Goal: Entertainment & Leisure: Consume media (video, audio)

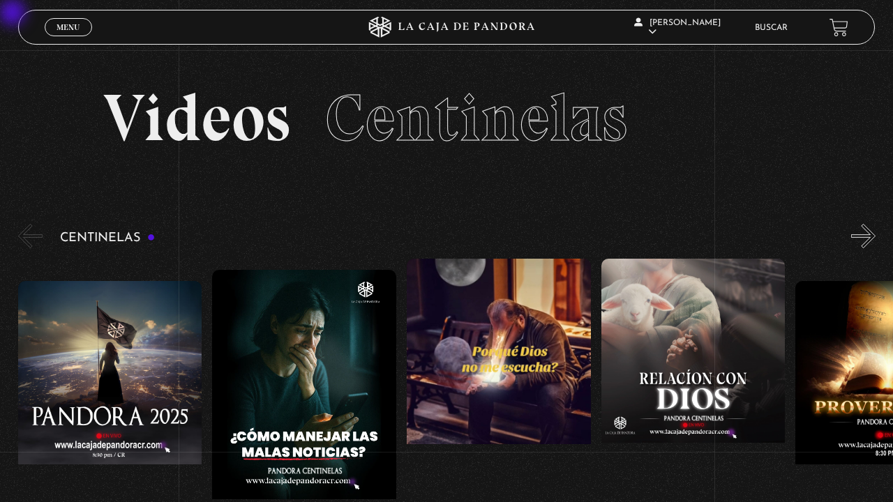
click at [858, 238] on button "»" at bounding box center [863, 236] width 24 height 24
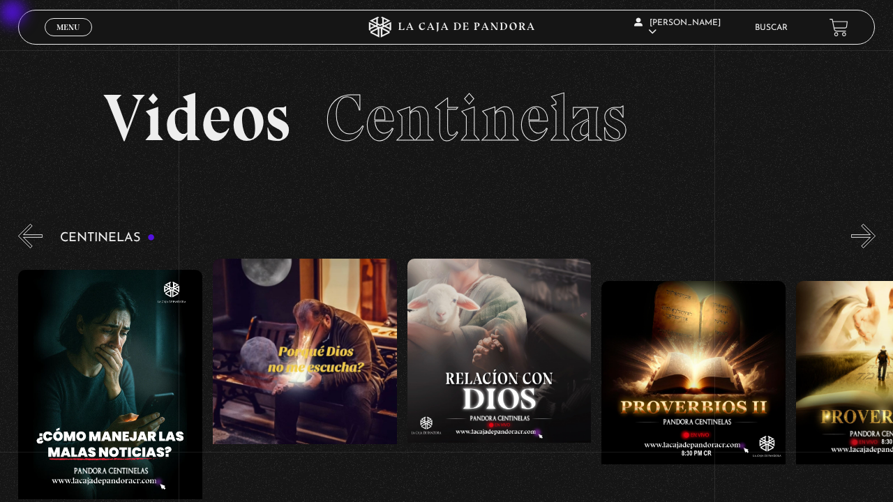
scroll to position [0, 194]
click at [858, 238] on button "»" at bounding box center [863, 236] width 24 height 24
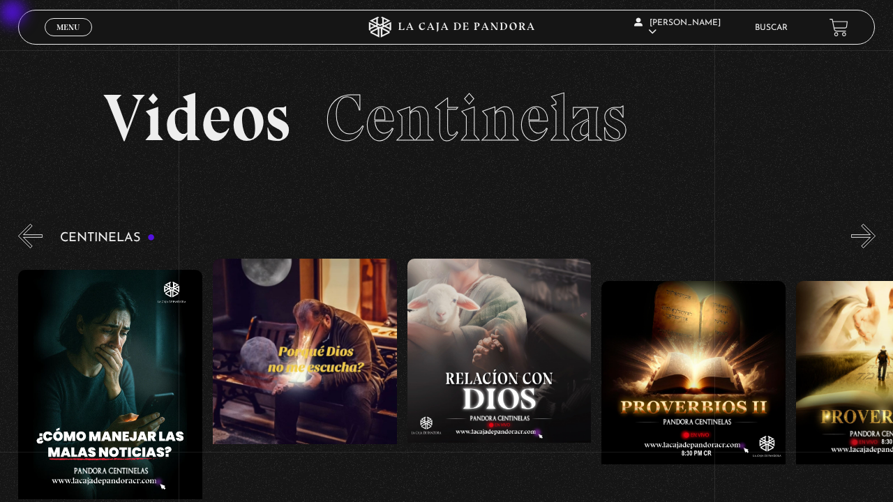
scroll to position [0, 583]
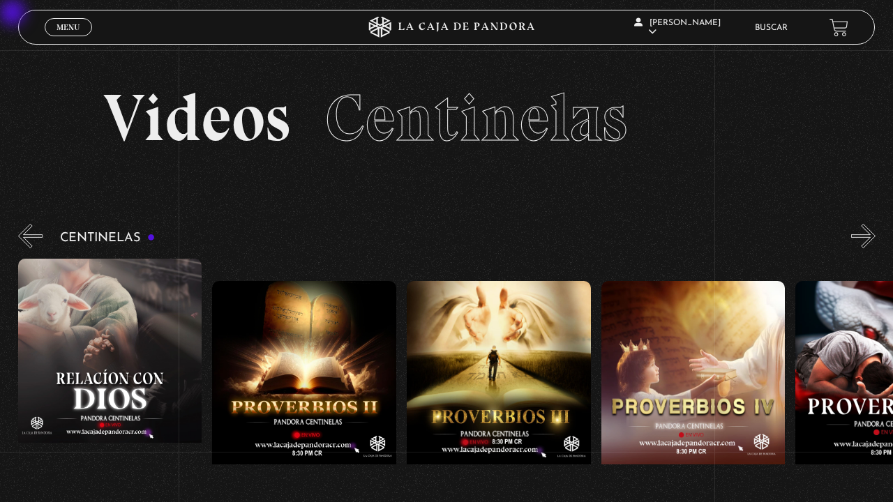
click at [858, 238] on button "»" at bounding box center [863, 236] width 24 height 24
click at [866, 226] on button "»" at bounding box center [863, 236] width 24 height 24
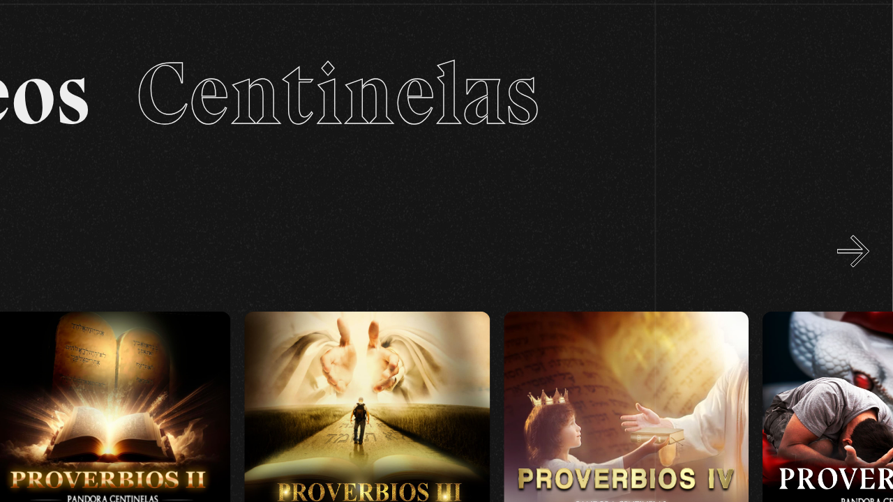
scroll to position [0, 777]
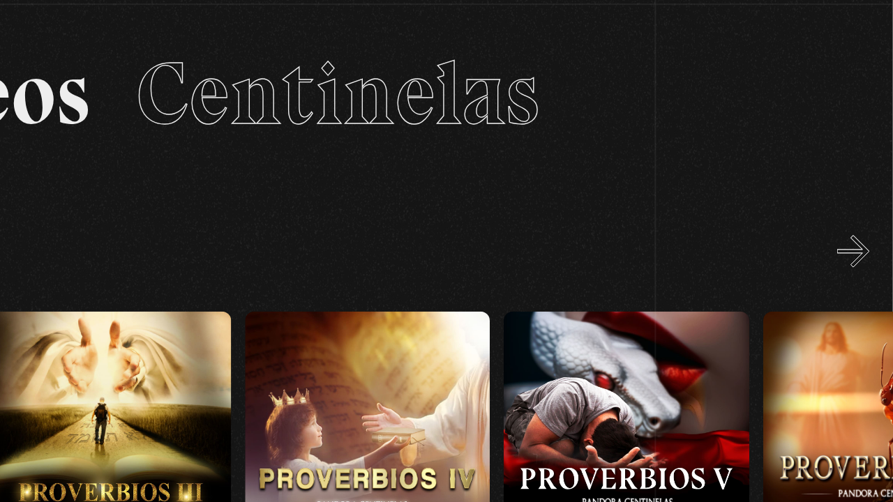
click at [870, 238] on button "»" at bounding box center [863, 236] width 24 height 24
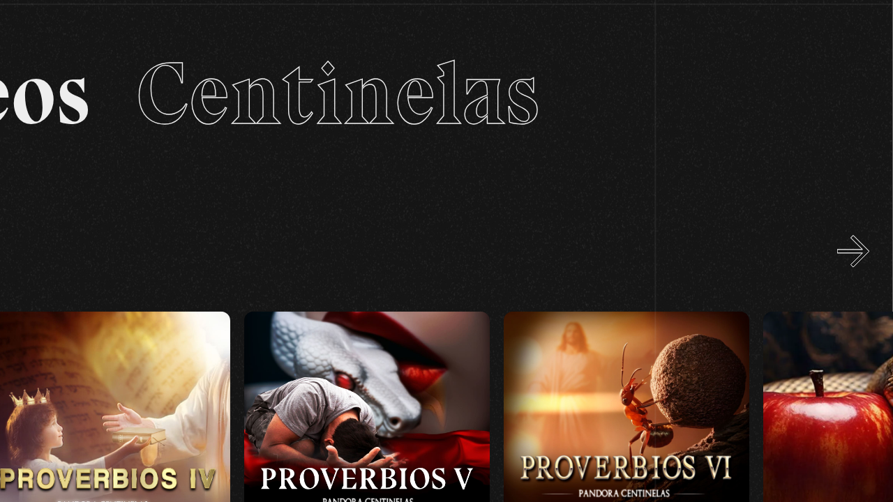
click at [870, 238] on button "»" at bounding box center [863, 236] width 24 height 24
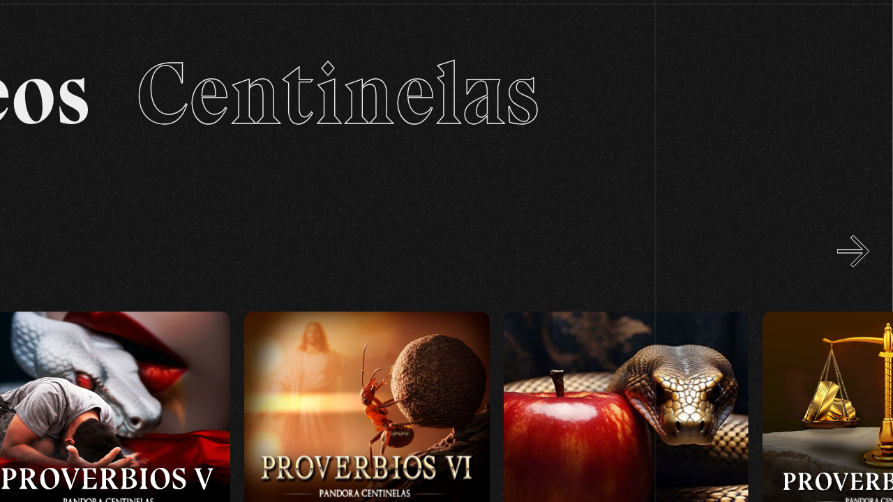
click at [870, 238] on button "»" at bounding box center [863, 236] width 24 height 24
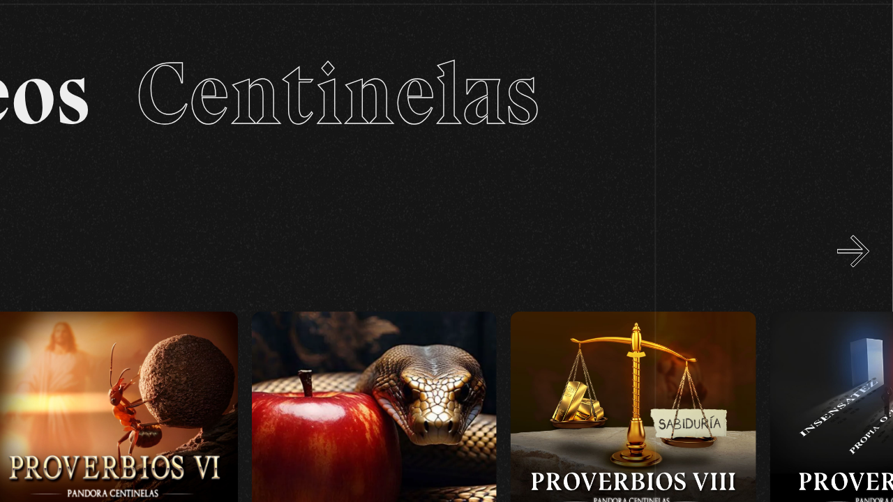
click at [870, 238] on button "»" at bounding box center [863, 236] width 24 height 24
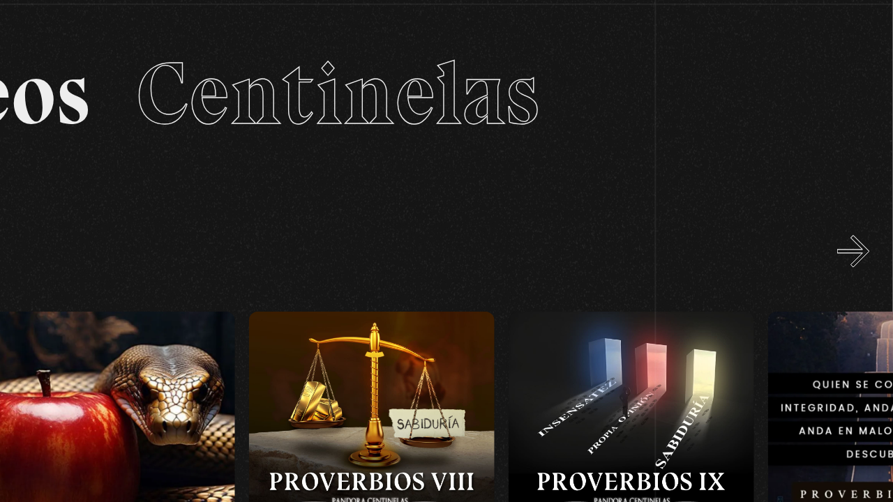
scroll to position [0, 1555]
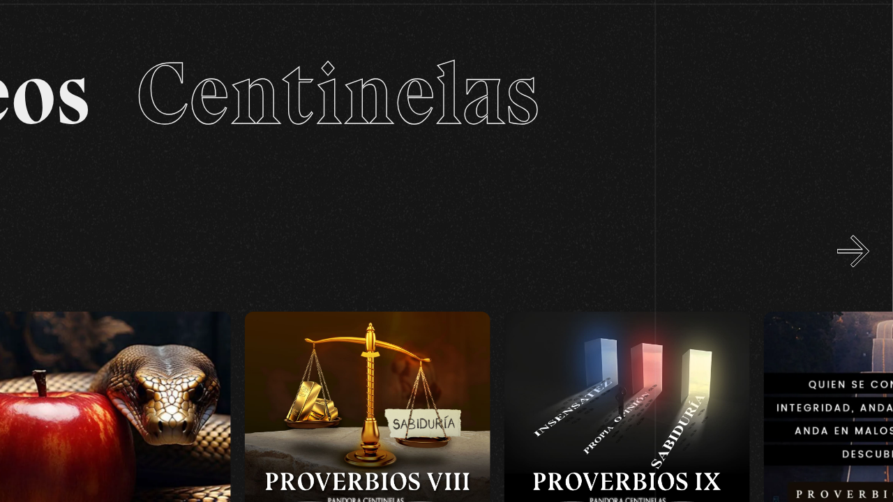
click at [870, 238] on button "»" at bounding box center [863, 236] width 24 height 24
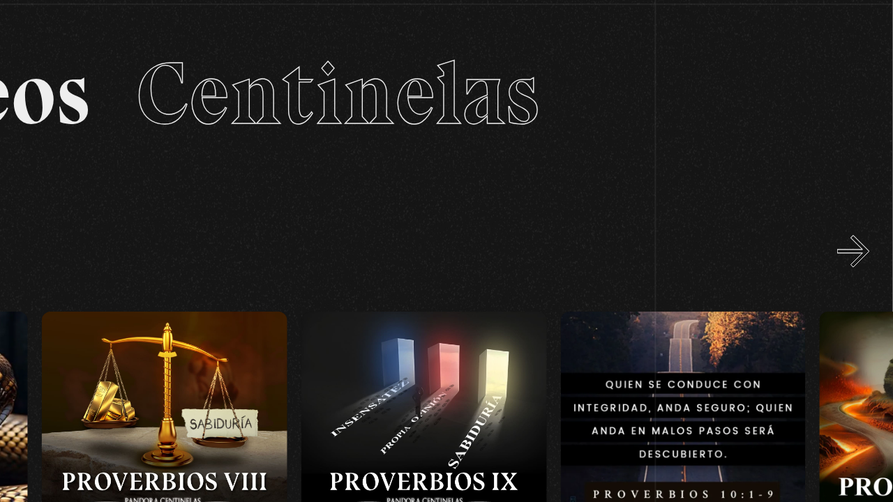
click at [870, 238] on button "»" at bounding box center [863, 236] width 24 height 24
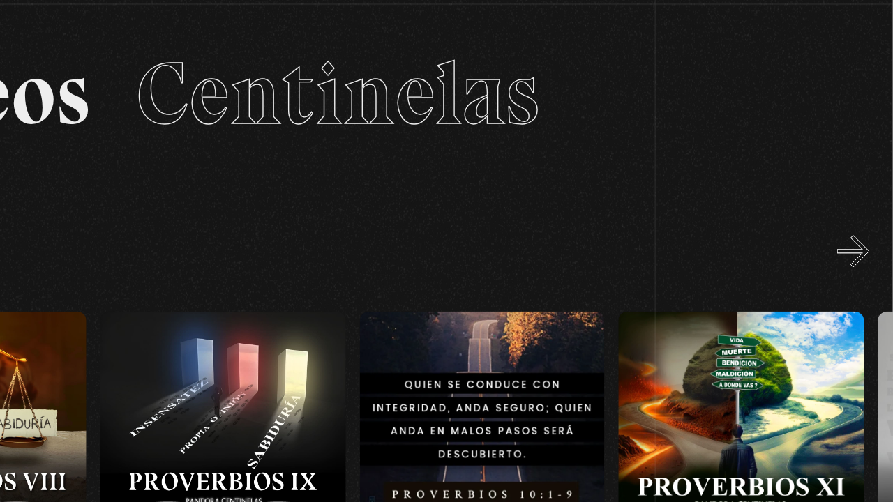
click at [870, 238] on button "»" at bounding box center [863, 236] width 24 height 24
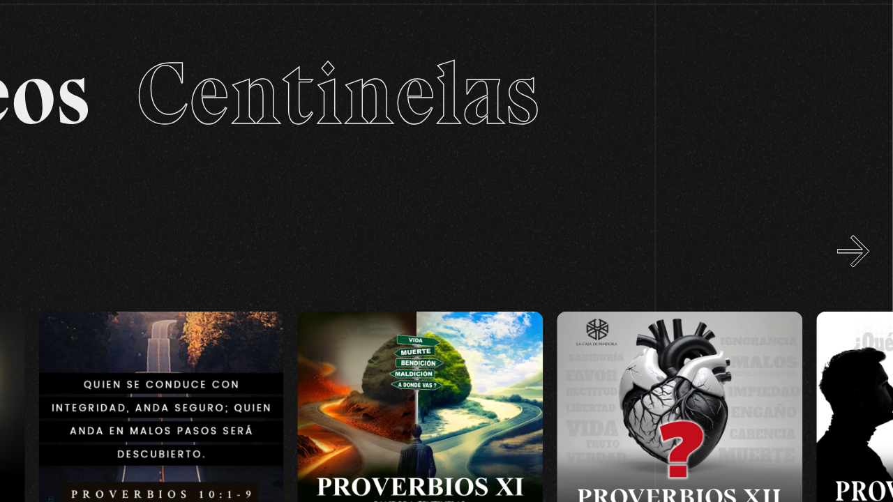
click at [870, 238] on button "»" at bounding box center [863, 236] width 24 height 24
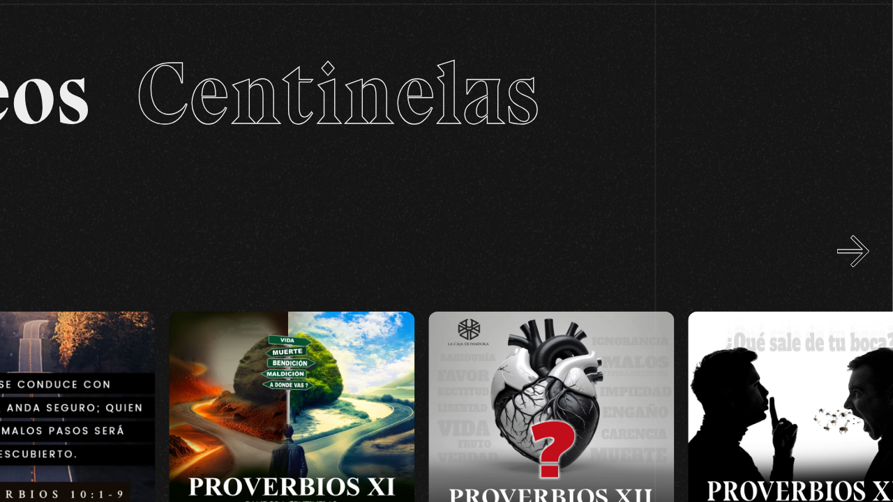
click at [870, 238] on button "»" at bounding box center [863, 236] width 24 height 24
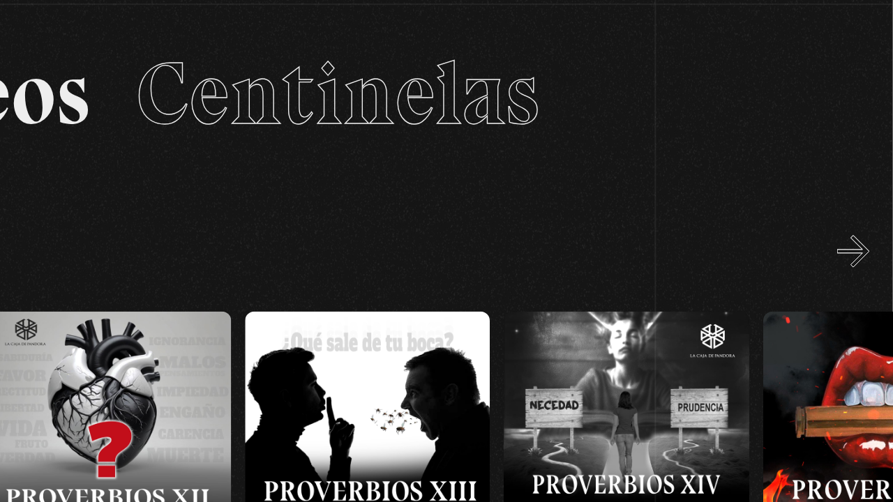
click at [870, 238] on button "»" at bounding box center [863, 236] width 24 height 24
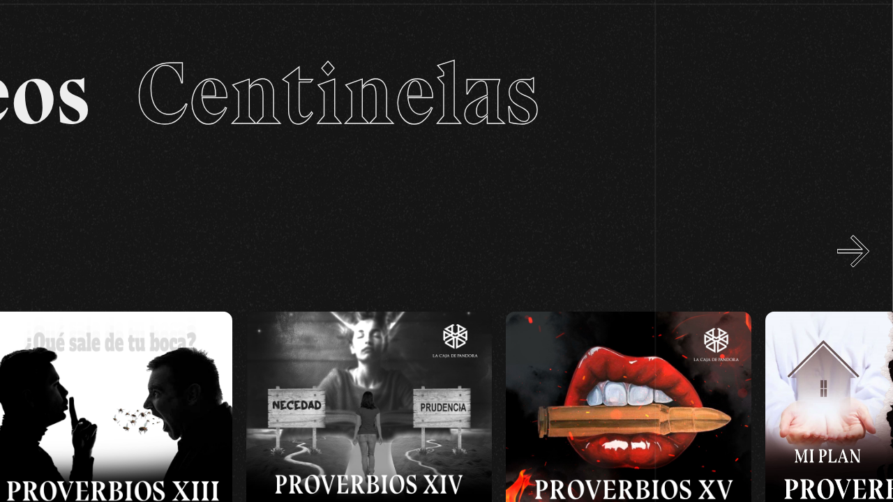
click at [870, 238] on button "»" at bounding box center [863, 236] width 24 height 24
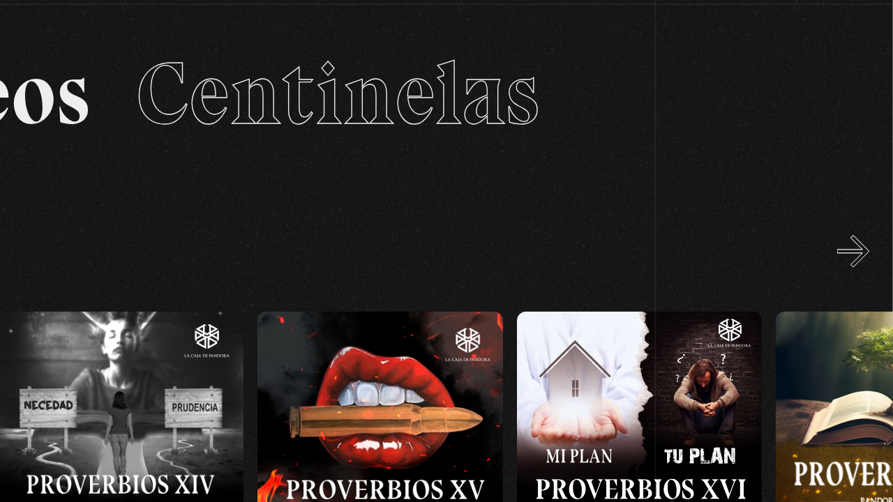
click at [870, 238] on button "»" at bounding box center [863, 236] width 24 height 24
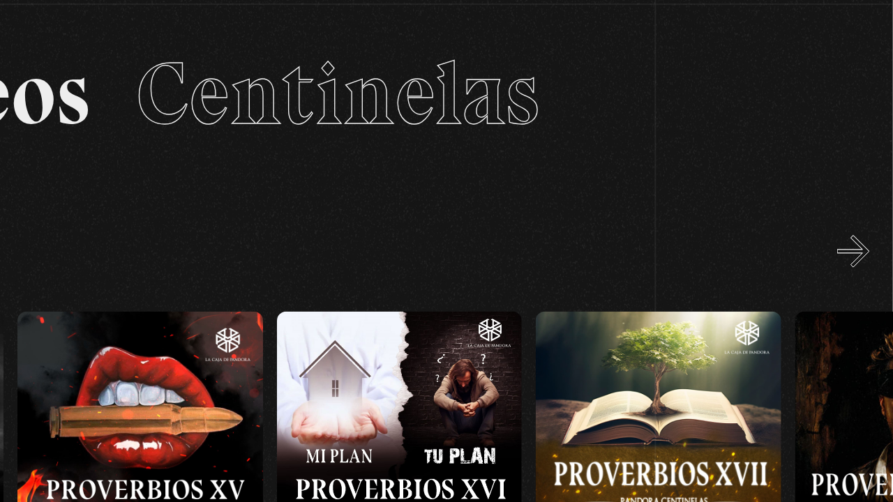
click at [870, 238] on button "»" at bounding box center [863, 236] width 24 height 24
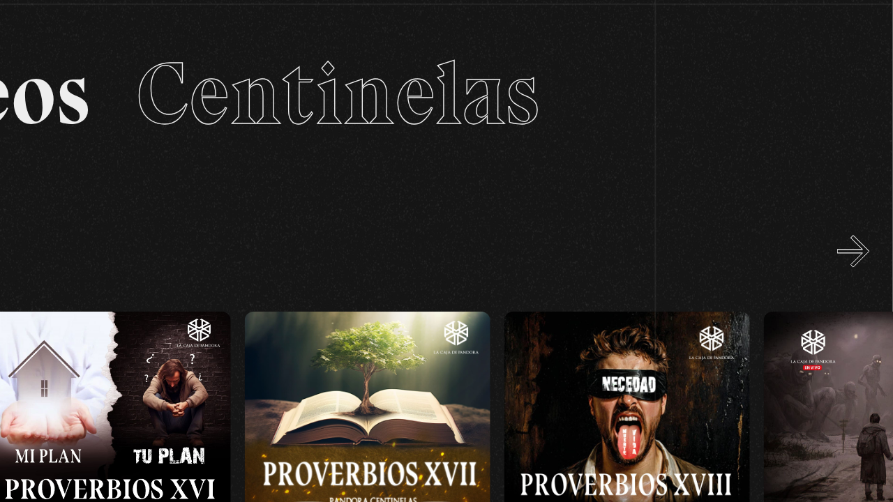
click at [870, 238] on button "»" at bounding box center [863, 236] width 24 height 24
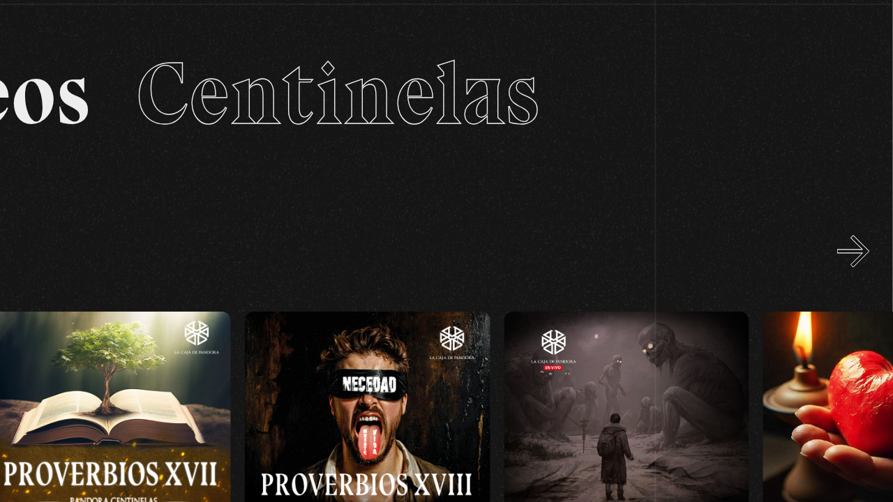
click at [870, 238] on button "»" at bounding box center [863, 236] width 24 height 24
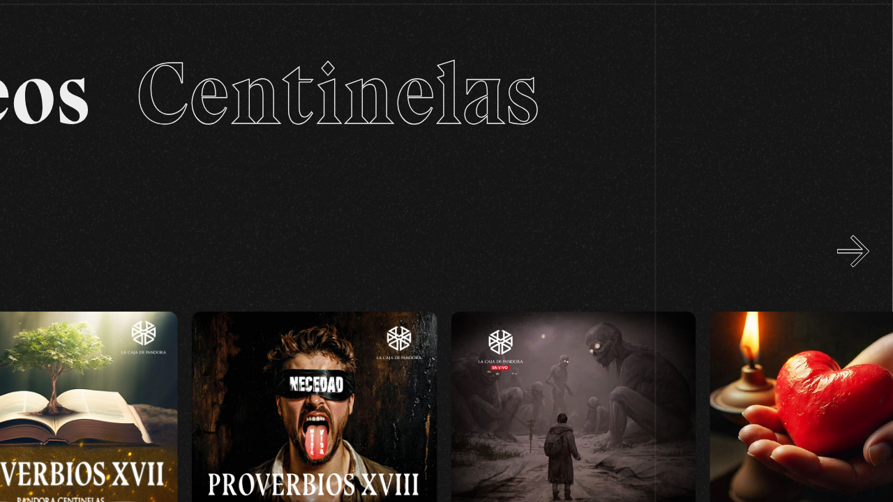
click at [870, 238] on button "»" at bounding box center [863, 236] width 24 height 24
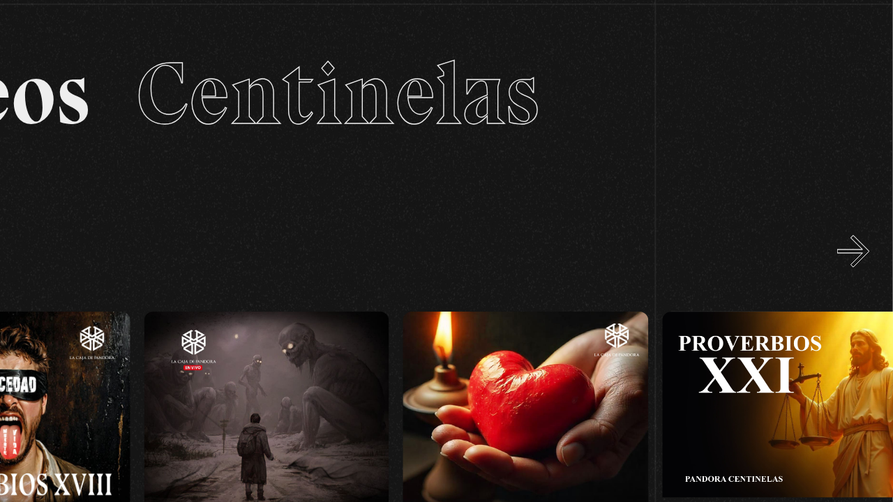
click at [870, 238] on button "»" at bounding box center [863, 236] width 24 height 24
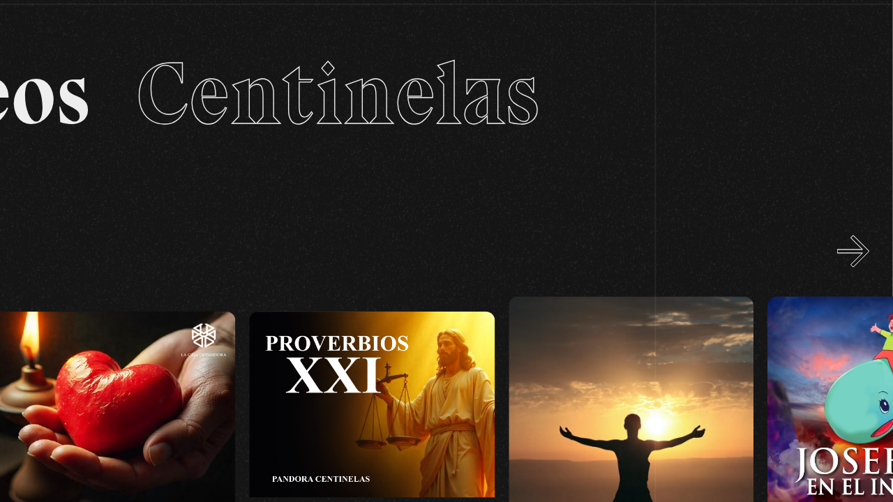
scroll to position [0, 4083]
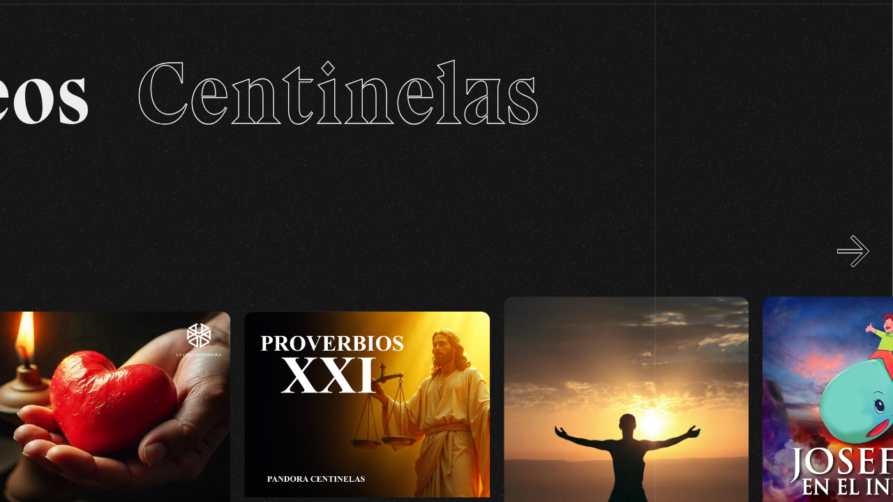
click at [870, 238] on button "»" at bounding box center [863, 236] width 24 height 24
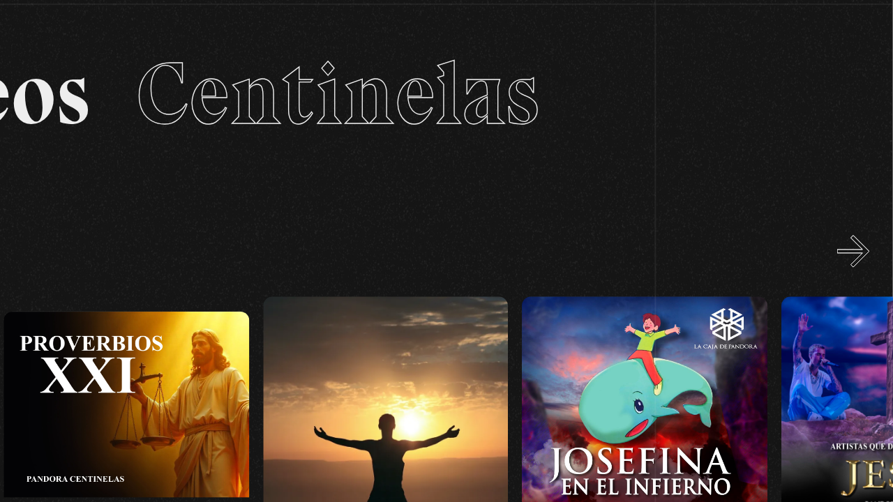
click at [870, 238] on button "»" at bounding box center [863, 236] width 24 height 24
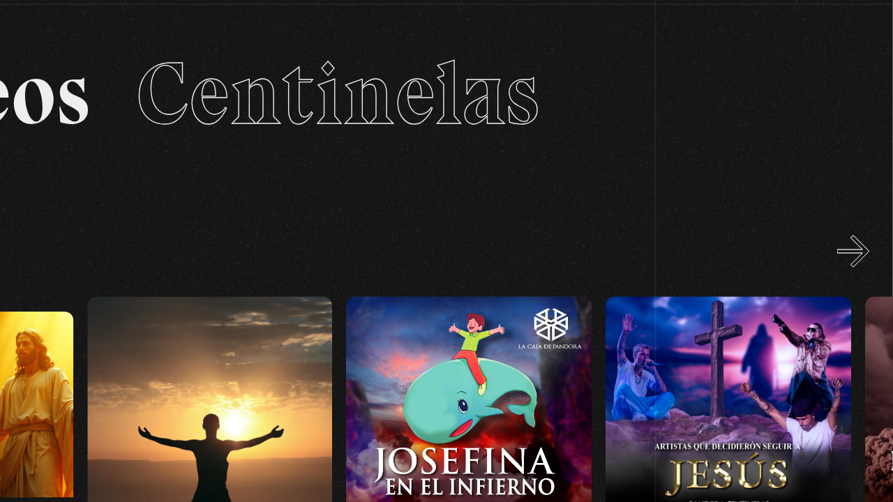
click at [870, 238] on button "»" at bounding box center [863, 236] width 24 height 24
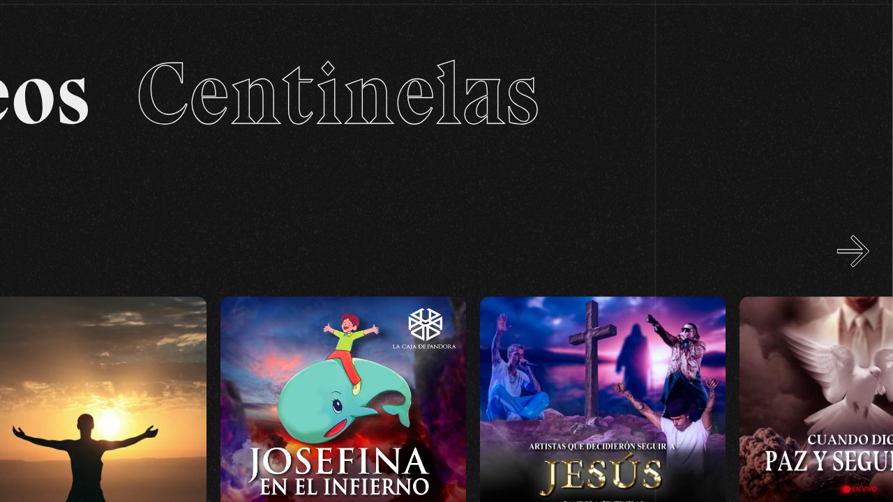
click at [870, 238] on button "»" at bounding box center [863, 236] width 24 height 24
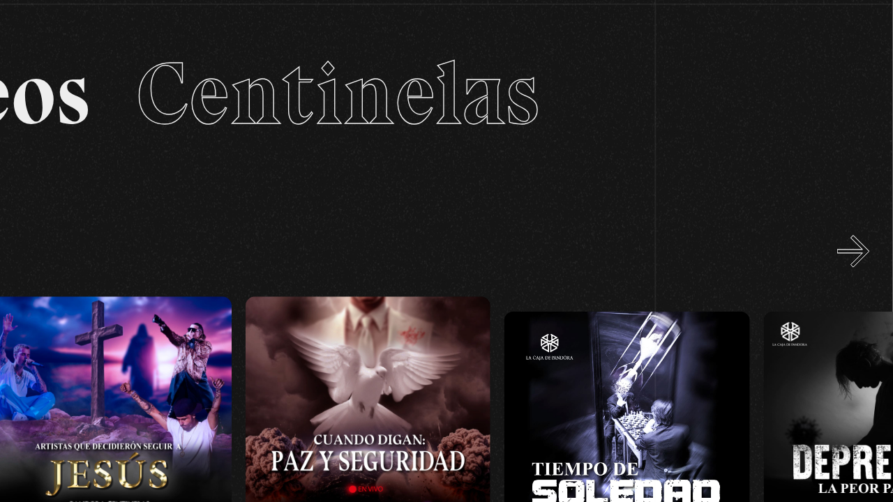
scroll to position [0, 4860]
click at [870, 238] on button "»" at bounding box center [863, 236] width 24 height 24
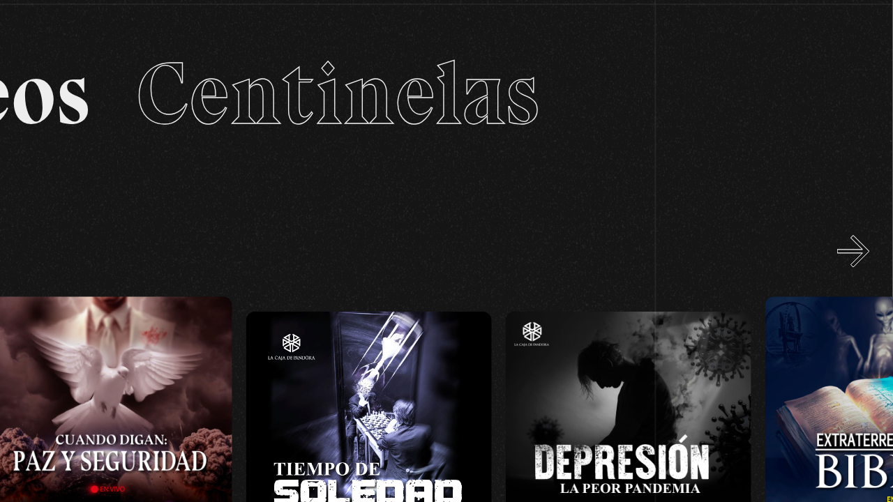
scroll to position [0, 5054]
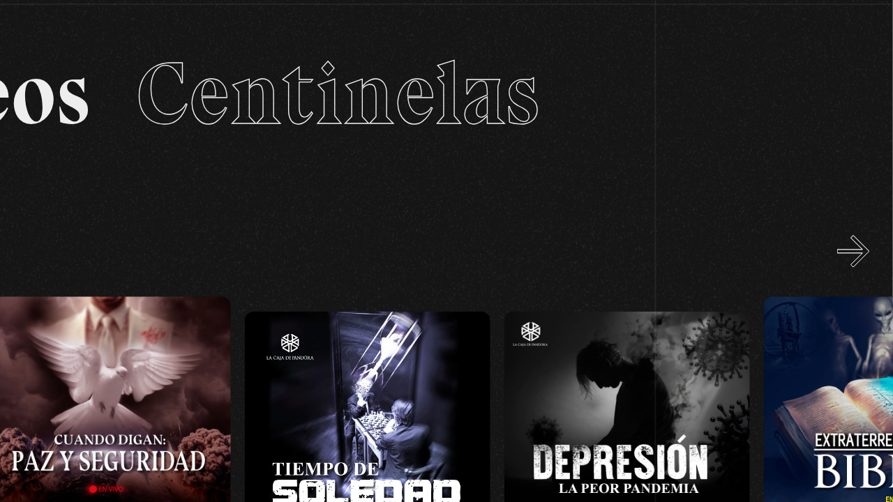
click at [870, 238] on button "»" at bounding box center [863, 236] width 24 height 24
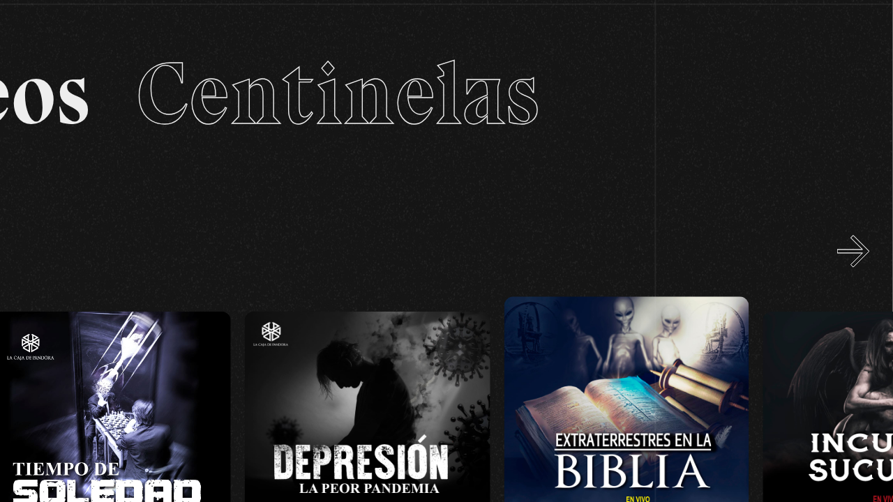
scroll to position [0, 5249]
click at [870, 238] on button "»" at bounding box center [863, 236] width 24 height 24
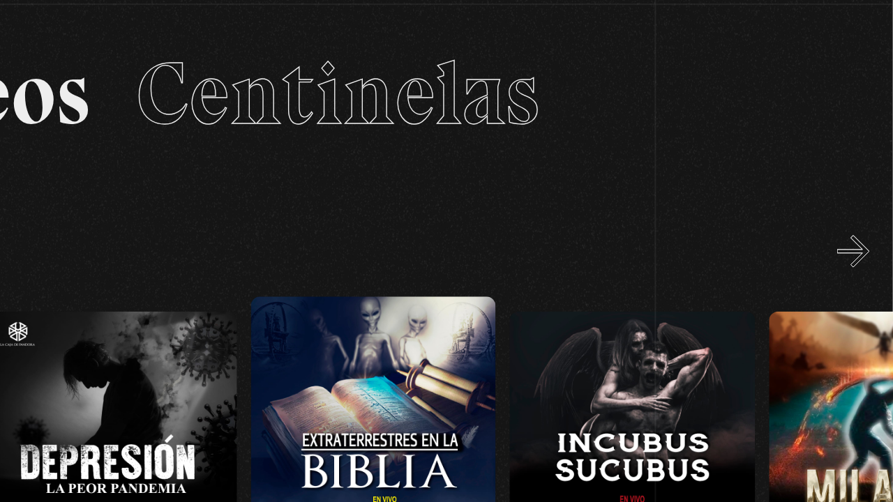
scroll to position [0, 5443]
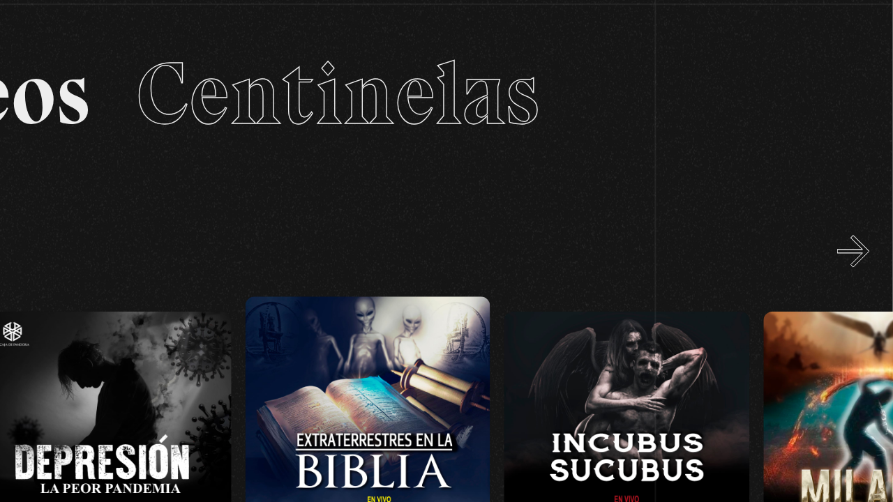
click at [870, 238] on button "»" at bounding box center [863, 236] width 24 height 24
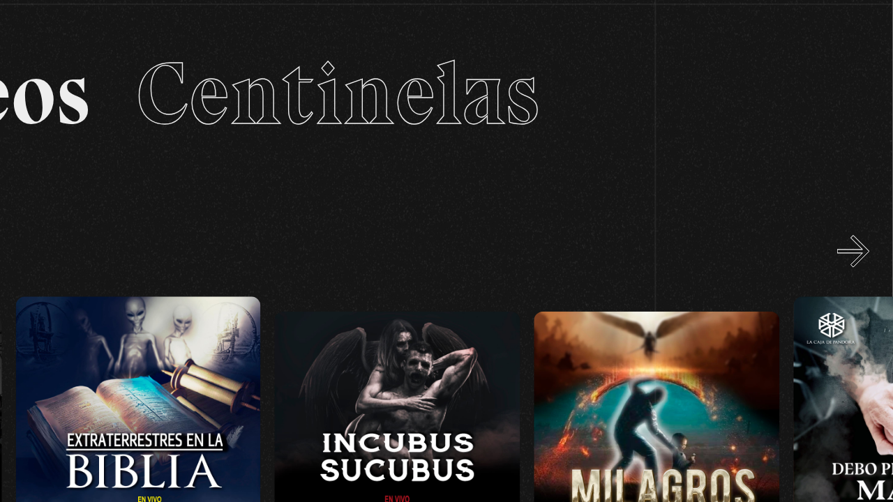
scroll to position [0, 5638]
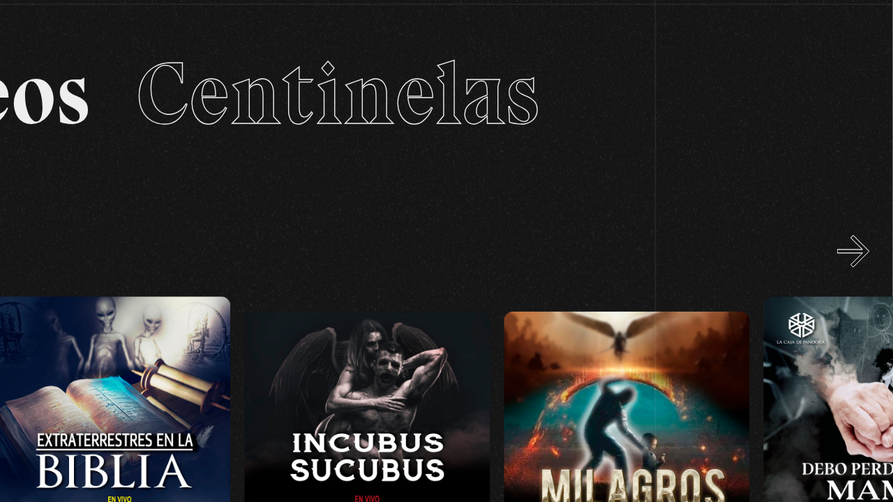
click at [870, 235] on button "»" at bounding box center [863, 236] width 24 height 24
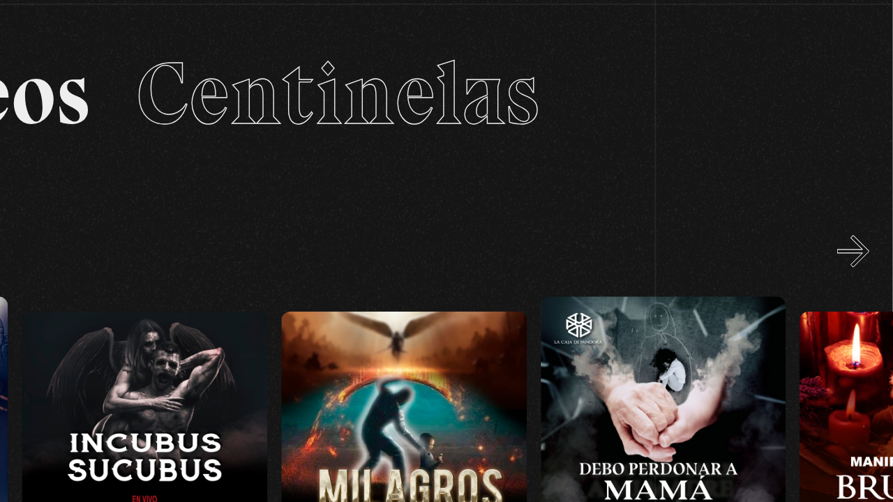
scroll to position [0, 5832]
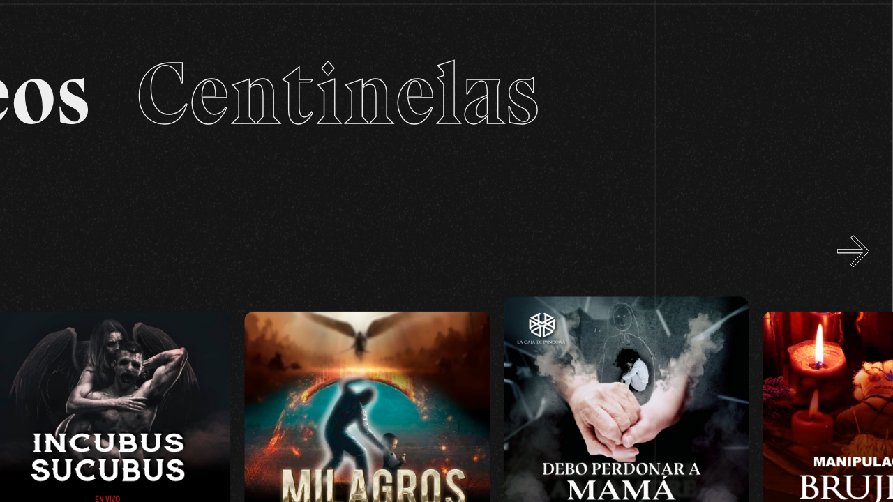
click at [870, 235] on button "»" at bounding box center [863, 236] width 24 height 24
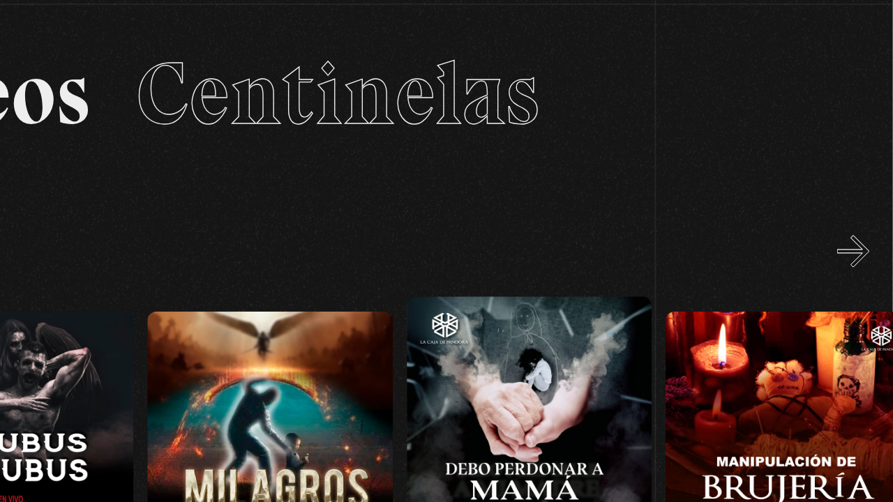
click at [870, 235] on button "»" at bounding box center [863, 236] width 24 height 24
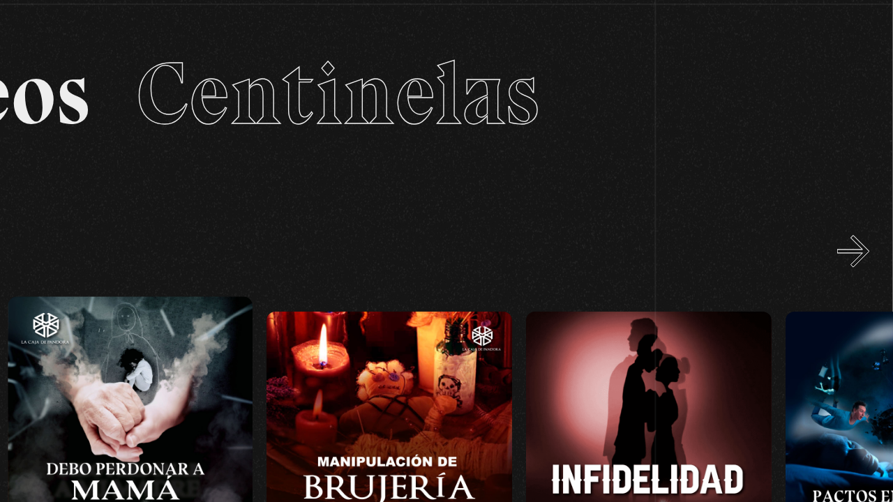
scroll to position [0, 6221]
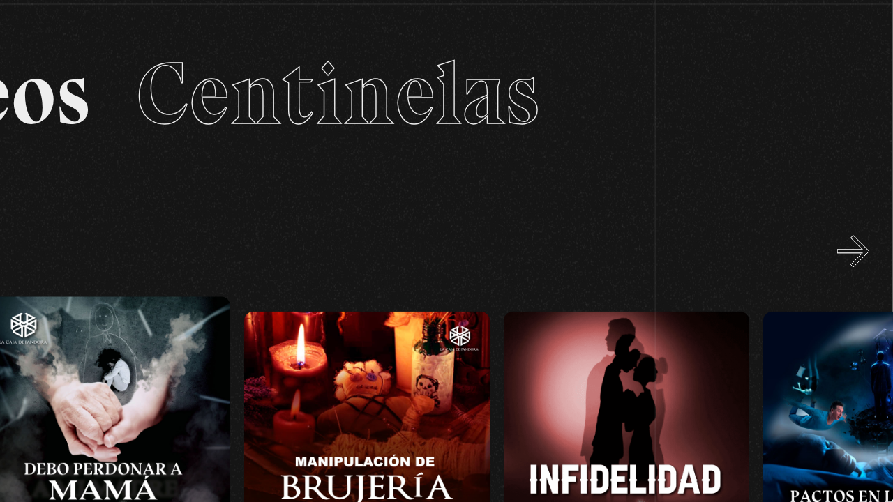
click at [870, 235] on button "»" at bounding box center [863, 236] width 24 height 24
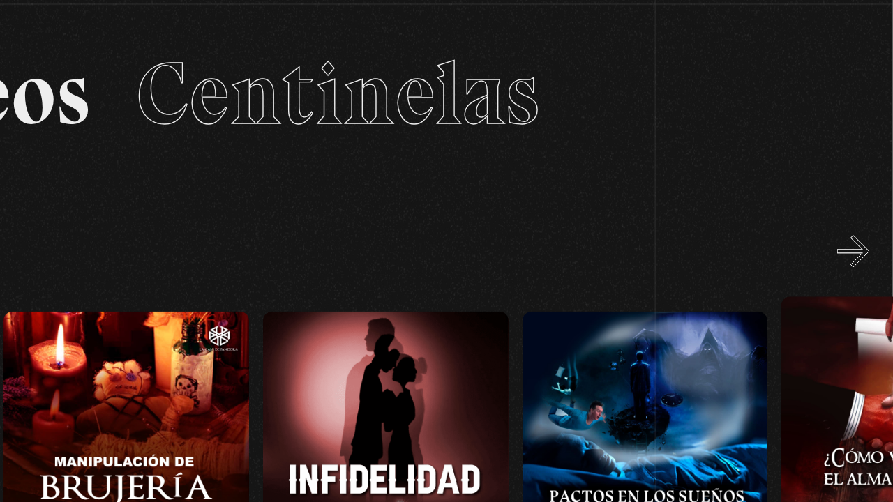
scroll to position [0, 6415]
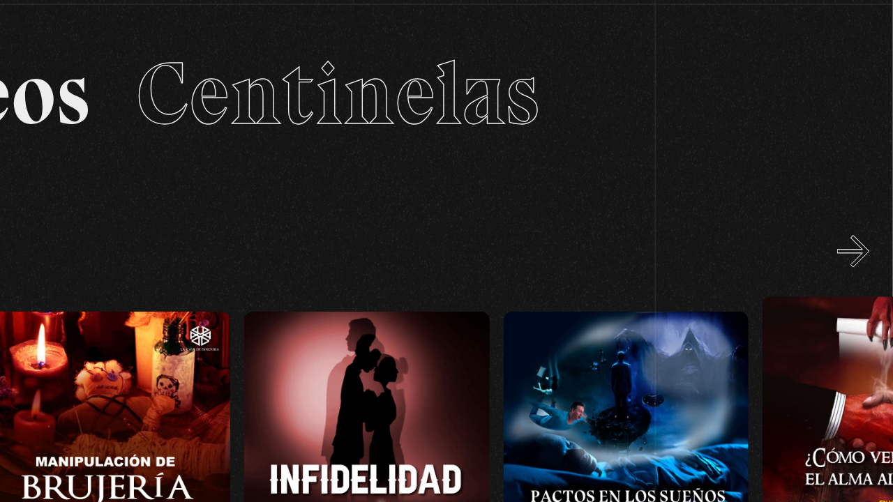
click at [870, 235] on button "»" at bounding box center [863, 236] width 24 height 24
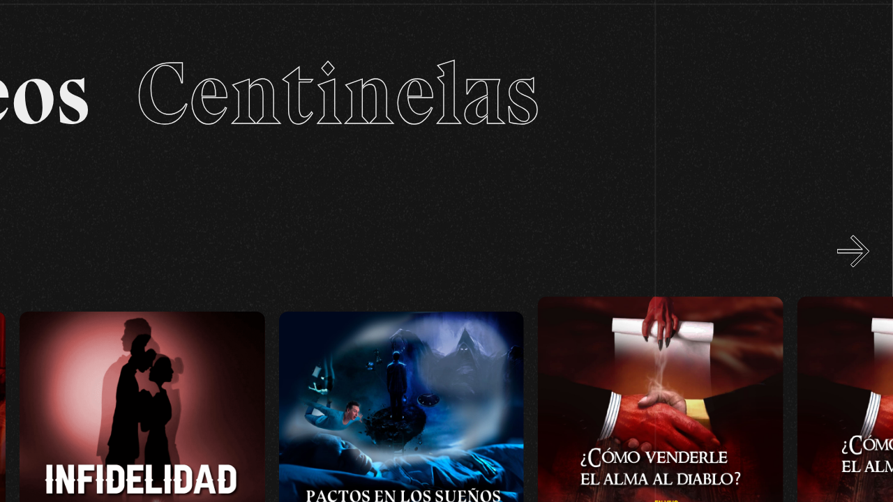
scroll to position [0, 6609]
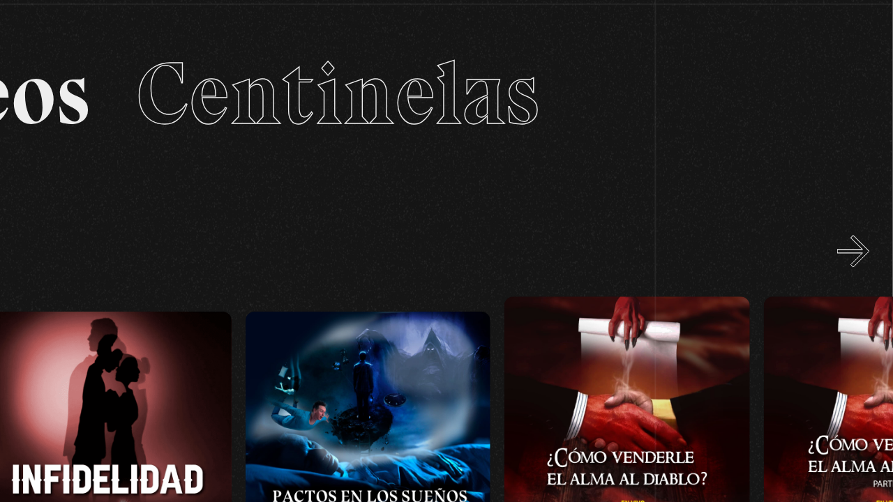
click at [870, 235] on button "»" at bounding box center [863, 236] width 24 height 24
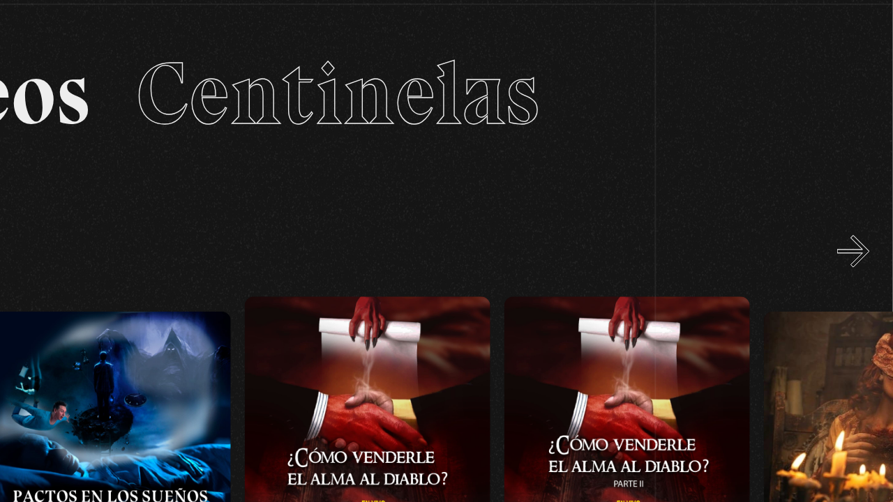
click at [870, 235] on button "»" at bounding box center [863, 236] width 24 height 24
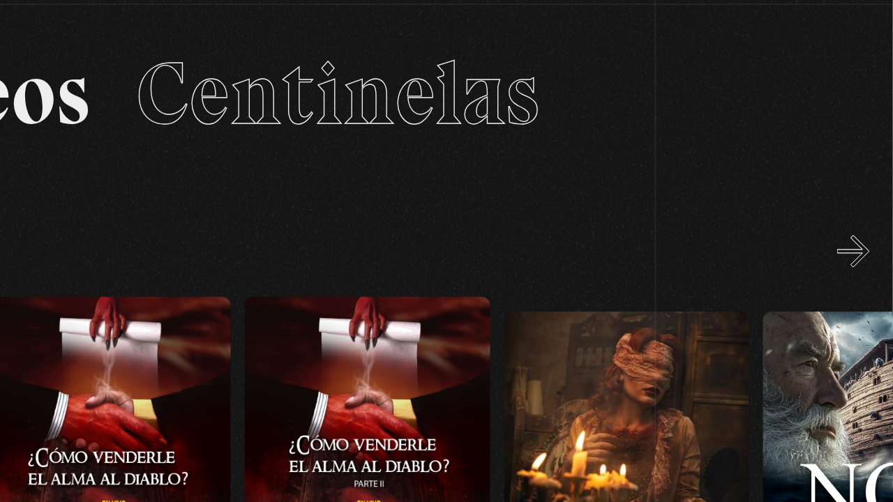
click at [870, 235] on button "»" at bounding box center [863, 236] width 24 height 24
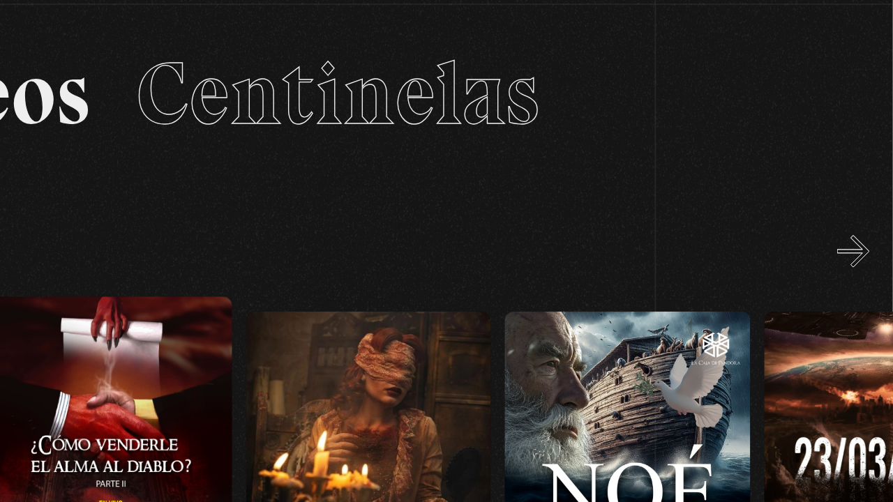
scroll to position [0, 7193]
click at [870, 235] on button "»" at bounding box center [863, 236] width 24 height 24
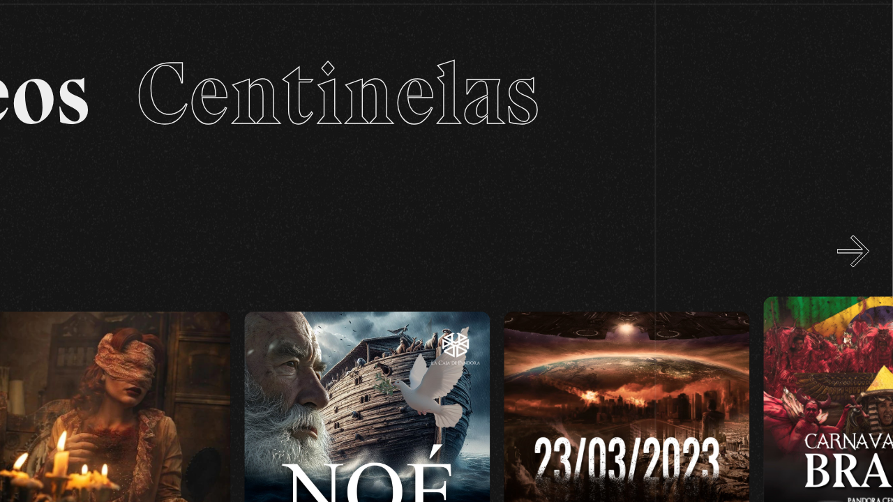
click at [870, 235] on button "»" at bounding box center [863, 236] width 24 height 24
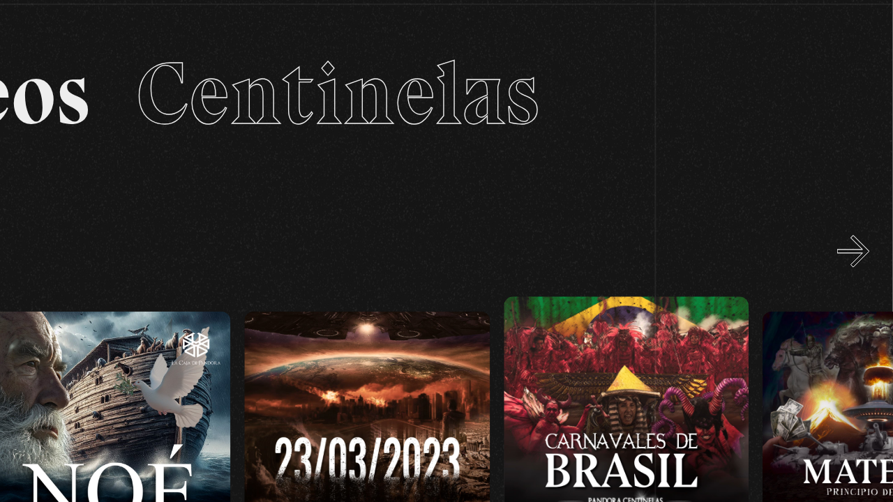
click at [870, 235] on button "»" at bounding box center [863, 236] width 24 height 24
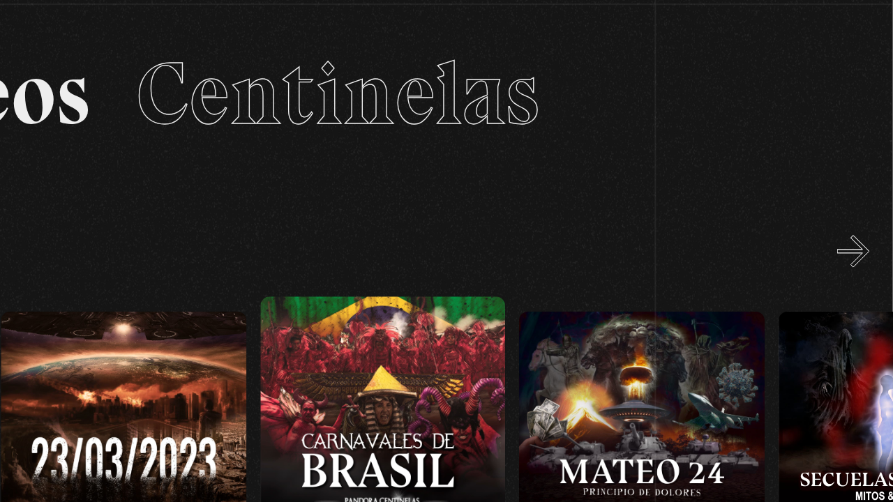
scroll to position [0, 7776]
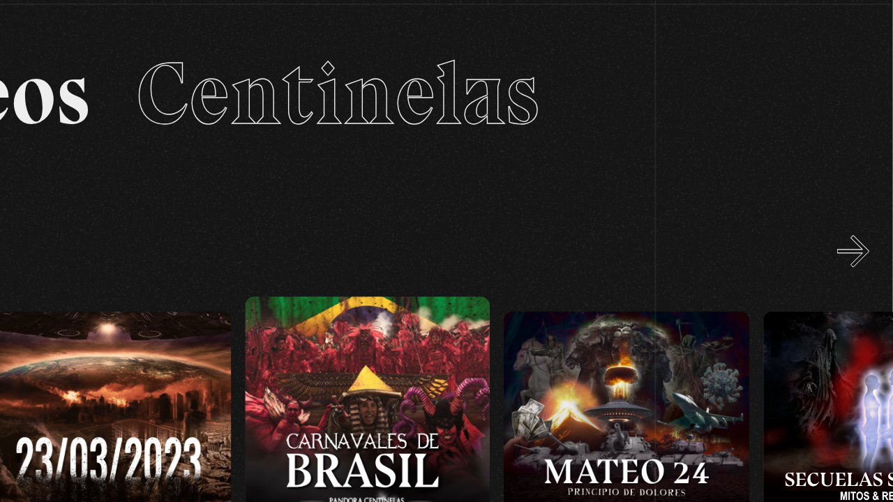
click at [870, 235] on button "»" at bounding box center [863, 236] width 24 height 24
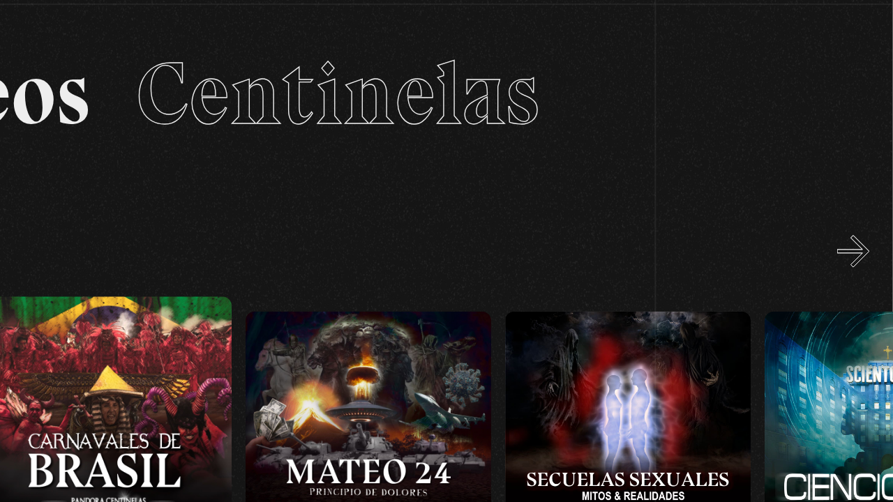
scroll to position [0, 7971]
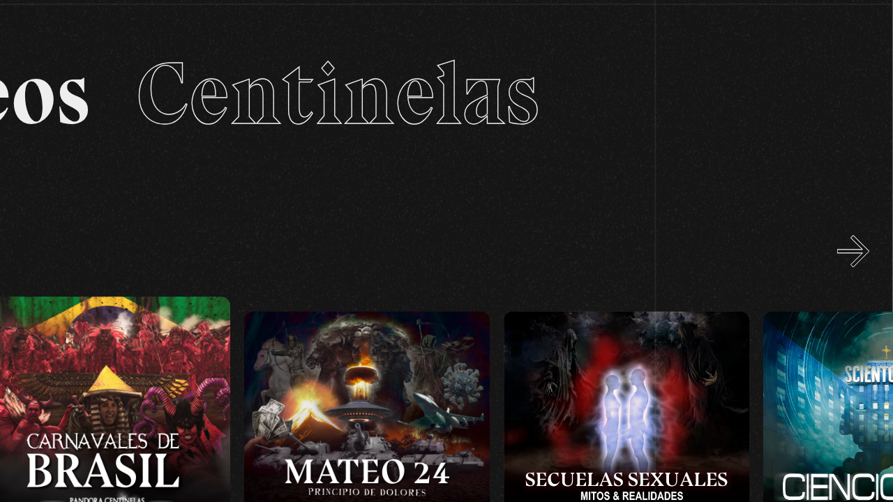
click at [870, 235] on button "»" at bounding box center [863, 236] width 24 height 24
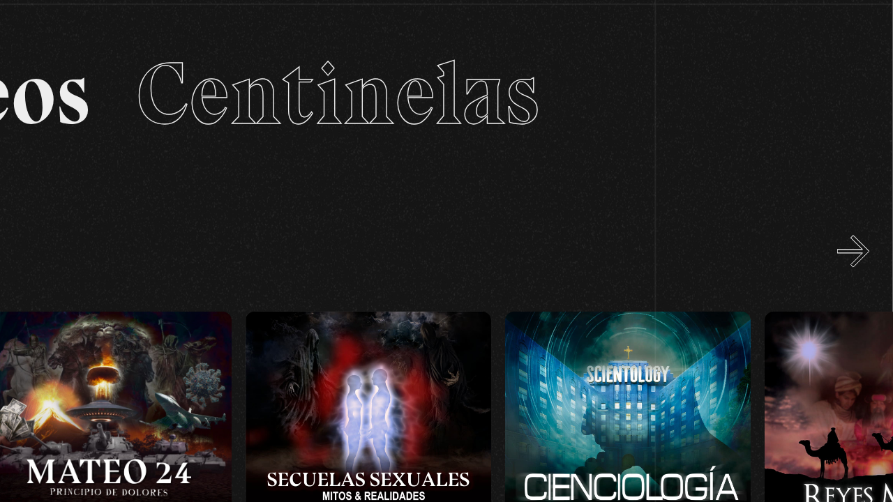
scroll to position [0, 8165]
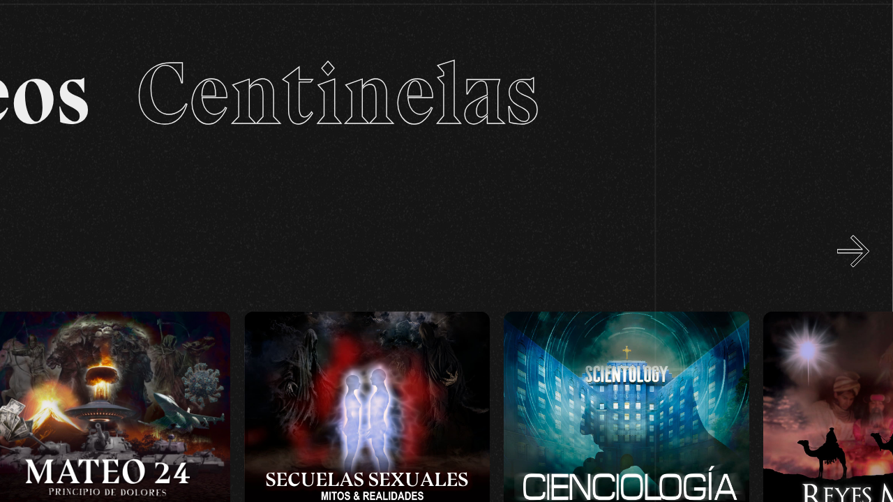
click at [870, 235] on button "»" at bounding box center [863, 236] width 24 height 24
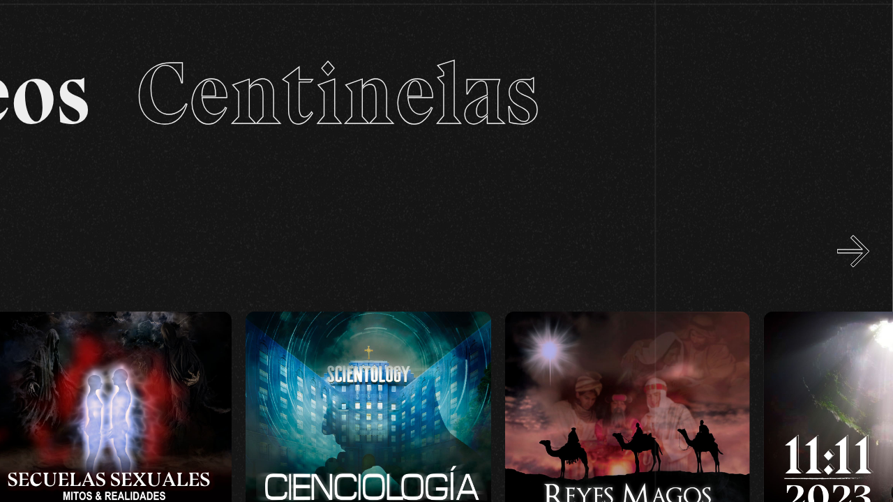
scroll to position [0, 8359]
click at [870, 235] on button "»" at bounding box center [863, 236] width 24 height 24
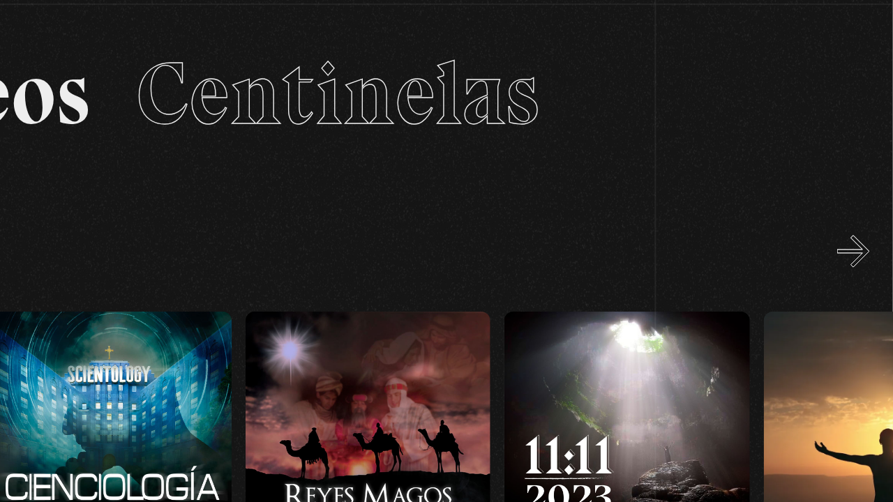
click at [870, 235] on button "»" at bounding box center [863, 236] width 24 height 24
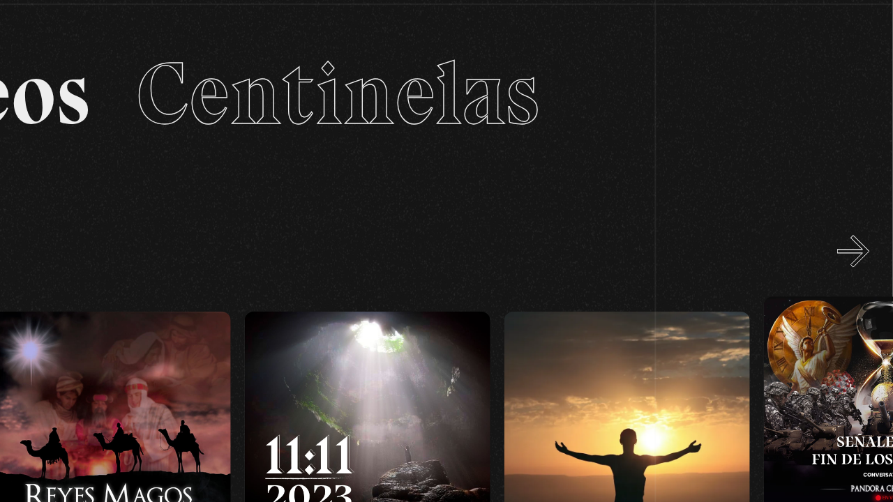
click at [870, 235] on button "»" at bounding box center [863, 236] width 24 height 24
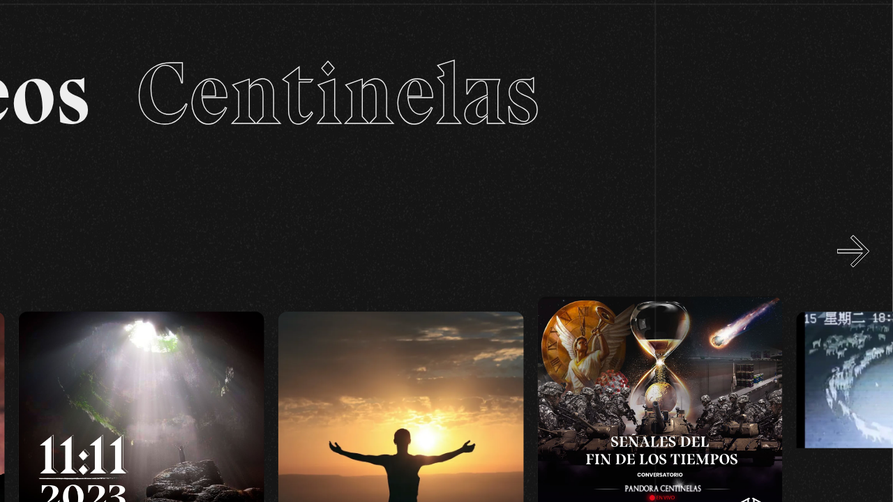
scroll to position [0, 8942]
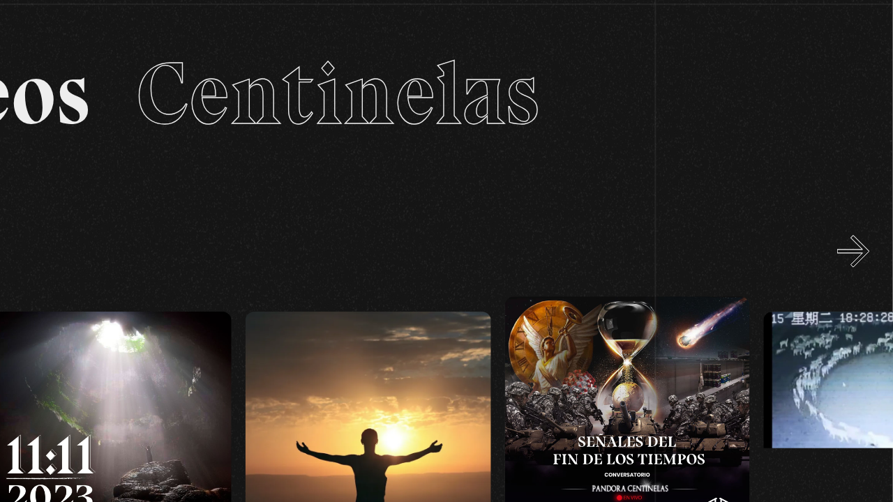
click at [870, 235] on button "»" at bounding box center [863, 236] width 24 height 24
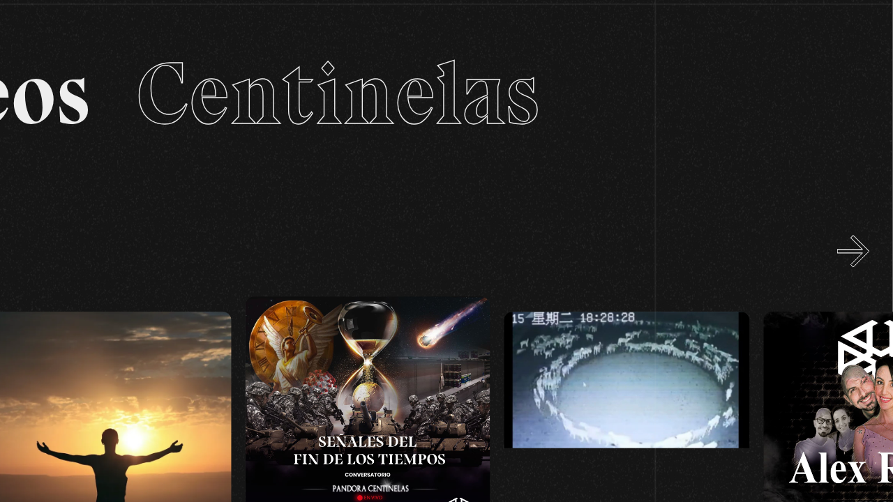
scroll to position [0, 9137]
click at [870, 235] on button "»" at bounding box center [863, 236] width 24 height 24
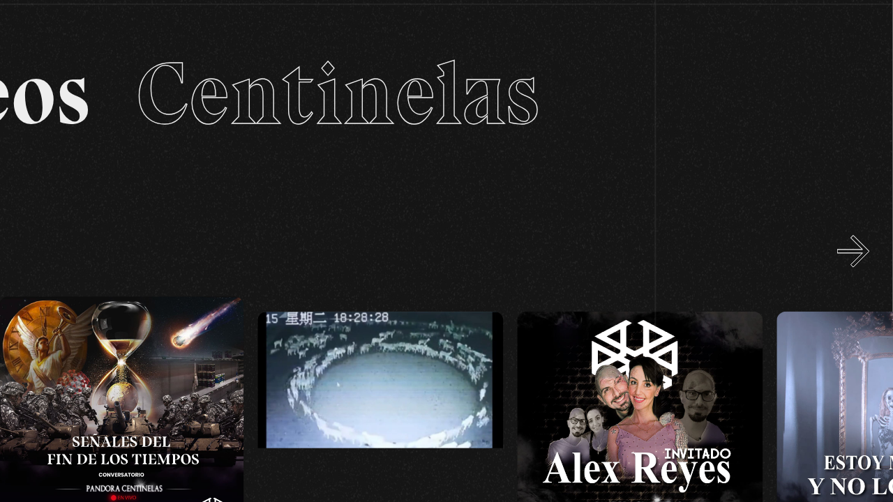
scroll to position [0, 9332]
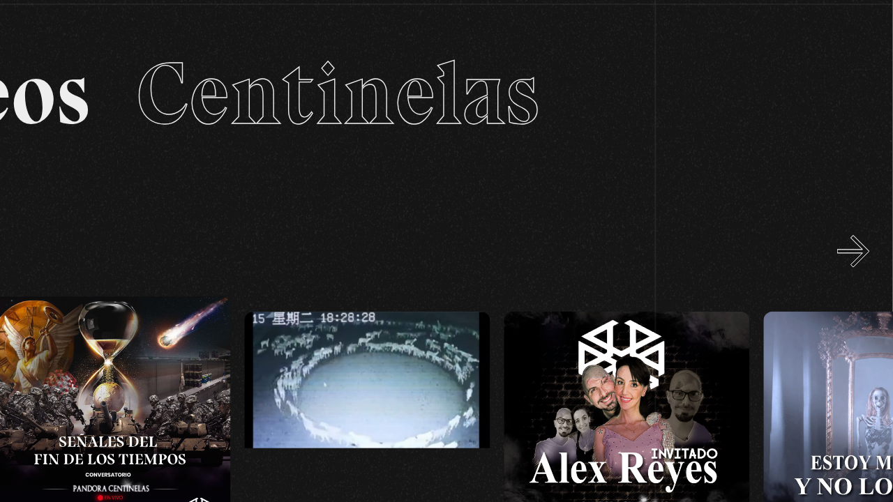
click at [870, 235] on button "»" at bounding box center [863, 236] width 24 height 24
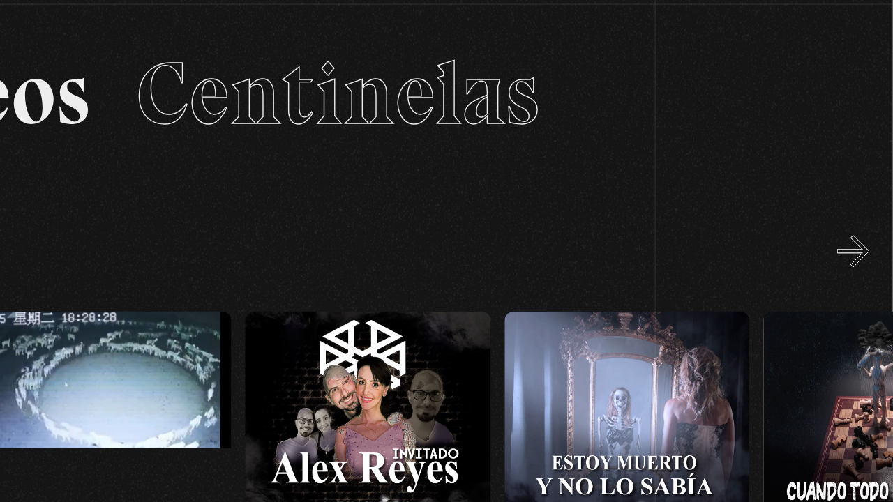
scroll to position [0, 9526]
click at [870, 235] on button "»" at bounding box center [863, 236] width 24 height 24
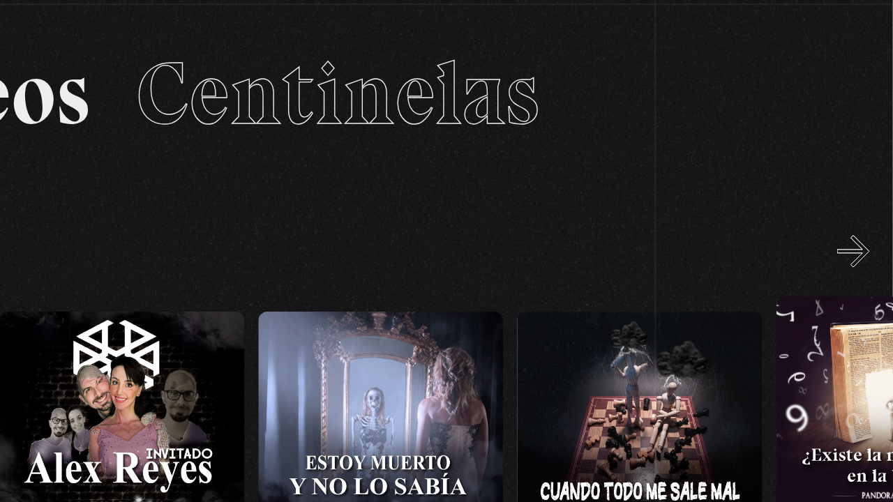
scroll to position [0, 9720]
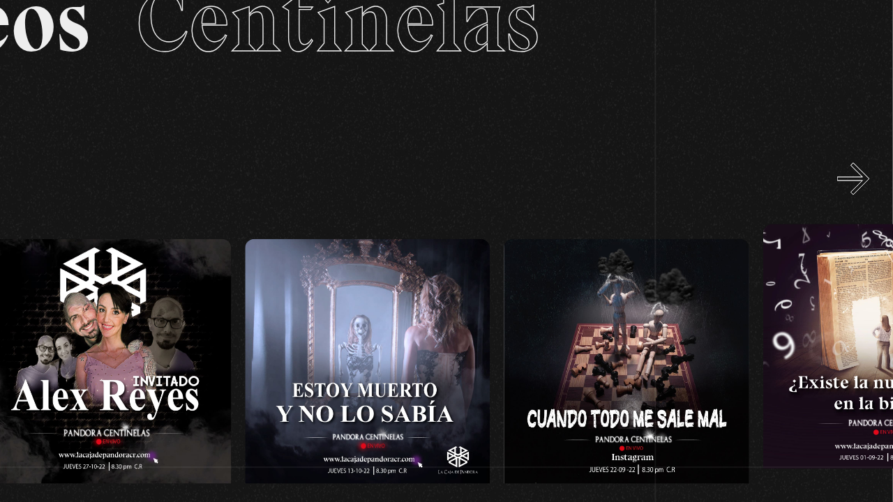
click at [499, 406] on figure at bounding box center [499, 406] width 184 height 251
